Goal: Find specific page/section: Find specific page/section

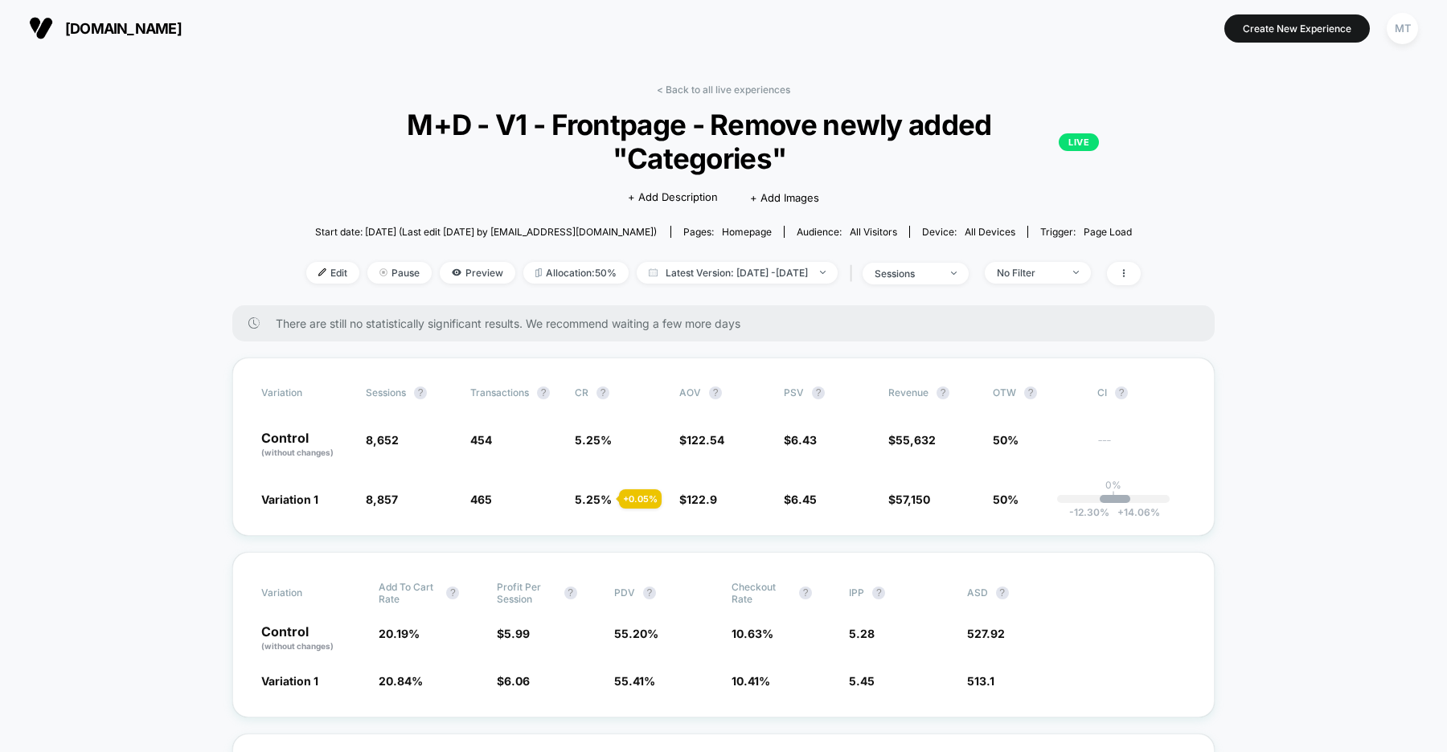
click at [182, 33] on span "us.organicbasics.com" at bounding box center [123, 28] width 117 height 17
click at [182, 27] on span "uk.organicbasics.com" at bounding box center [123, 28] width 117 height 17
click at [182, 28] on span "[DOMAIN_NAME]" at bounding box center [123, 28] width 117 height 17
